Goal: Transaction & Acquisition: Purchase product/service

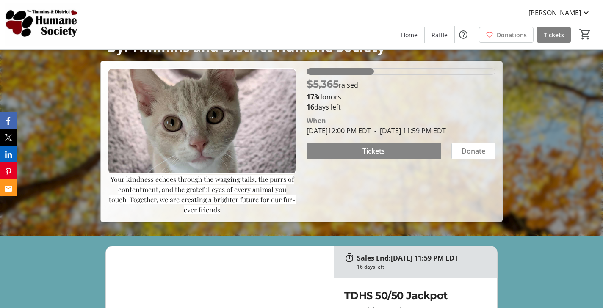
scroll to position [72, 0]
click at [366, 156] on span "Tickets" at bounding box center [373, 151] width 22 height 10
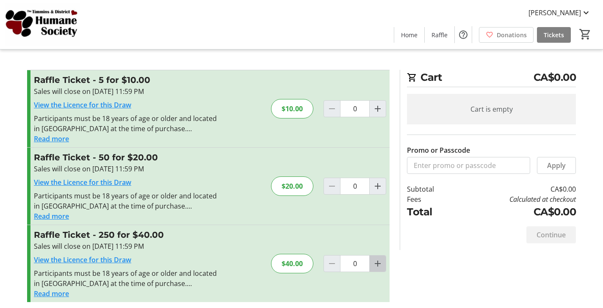
click at [374, 264] on mat-icon "Increment by one" at bounding box center [378, 264] width 10 height 10
type input "1"
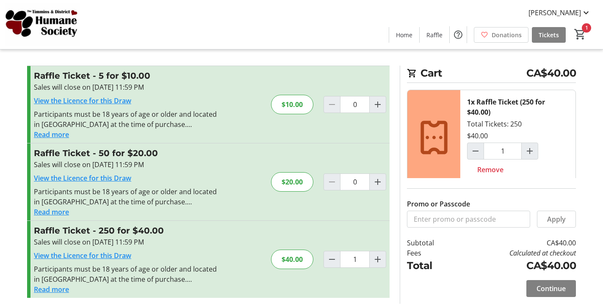
scroll to position [4, 0]
click at [548, 289] on span "Continue" at bounding box center [551, 289] width 29 height 10
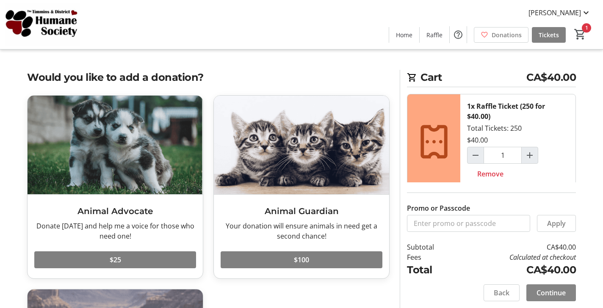
click at [557, 287] on span at bounding box center [551, 293] width 50 height 20
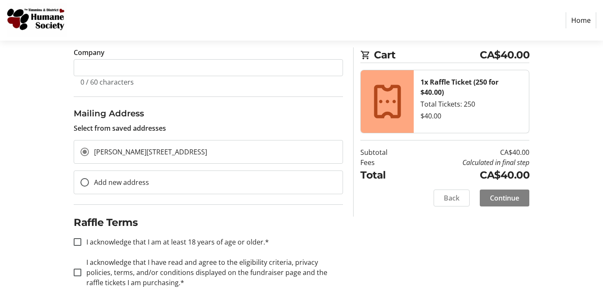
scroll to position [216, 0]
click at [78, 240] on input "I acknowledge that I am at least 18 years of age or older.*" at bounding box center [78, 242] width 8 height 8
checkbox input "true"
click at [76, 272] on input "I acknowledge that I have read and agree to the eligibility criteria, privacy p…" at bounding box center [78, 273] width 8 height 8
checkbox input "true"
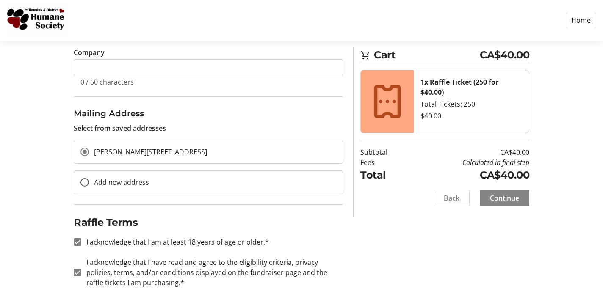
click at [501, 199] on span "Continue" at bounding box center [504, 198] width 29 height 10
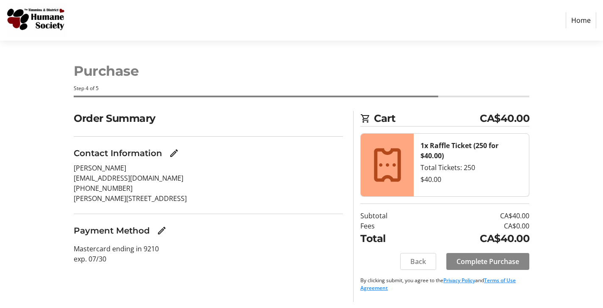
click at [484, 260] on span "Complete Purchase" at bounding box center [487, 262] width 63 height 10
